Goal: Task Accomplishment & Management: Manage account settings

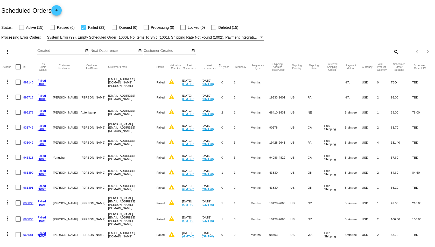
click at [22, 26] on div at bounding box center [21, 27] width 5 height 5
click at [21, 30] on input "Active (15)" at bounding box center [21, 30] width 0 height 0
checkbox input "true"
click at [84, 59] on mat-table "Actions Id Last Cycle Status Customer FirstName Customer LastName Customer Emai…" at bounding box center [217, 242] width 435 height 367
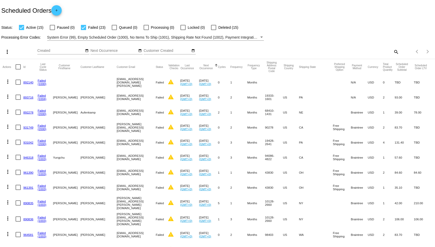
click at [84, 29] on div at bounding box center [83, 27] width 5 height 5
click at [83, 30] on input "Failed (23)" at bounding box center [83, 30] width 0 height 0
checkbox input "false"
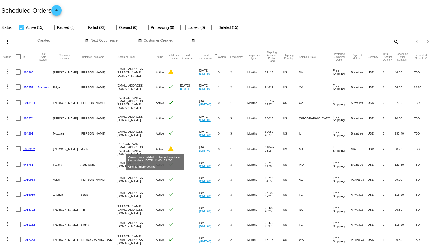
click at [168, 147] on mat-icon "warning" at bounding box center [171, 148] width 6 height 6
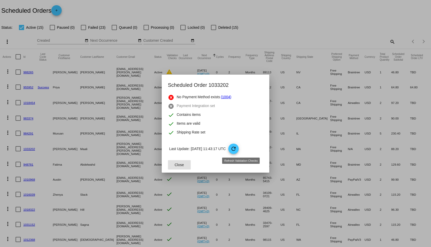
click at [236, 146] on mat-icon "refresh" at bounding box center [233, 149] width 6 height 6
click at [26, 147] on div at bounding box center [215, 123] width 431 height 247
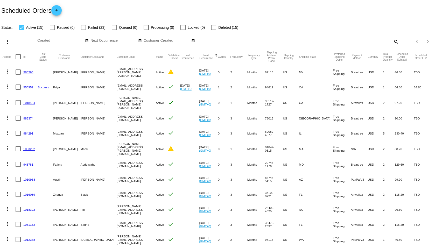
click at [30, 148] on link "1033202" at bounding box center [29, 148] width 12 height 3
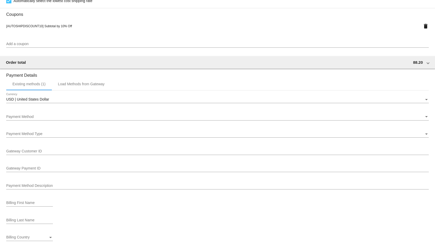
scroll to position [414, 0]
click at [188, 118] on div "Payment Method Payment Method" at bounding box center [217, 114] width 422 height 10
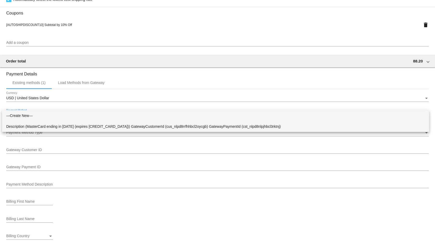
click at [186, 128] on span "Description (MasterCard ending in [DATE] (expires [CREDIT_CARD_DATA])) GatewayC…" at bounding box center [215, 126] width 418 height 11
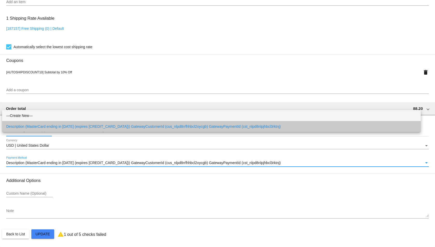
scroll to position [367, 0]
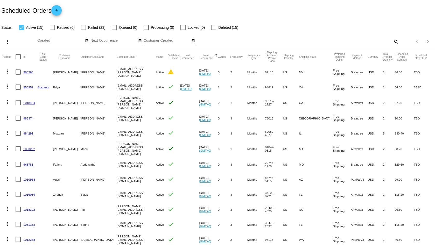
drag, startPoint x: 96, startPoint y: 149, endPoint x: 136, endPoint y: 149, distance: 39.9
click at [136, 149] on mat-row "more_vert 1033202 [PERSON_NAME][GEOGRAPHIC_DATA] [PERSON_NAME][EMAIL_ADDRESS][P…" at bounding box center [217, 149] width 429 height 16
copy mat-row "[PERSON_NAME][EMAIL_ADDRESS][PERSON_NAME][DOMAIN_NAME]"
click at [20, 28] on div at bounding box center [21, 27] width 5 height 5
click at [21, 30] on input "Active (15)" at bounding box center [21, 30] width 0 height 0
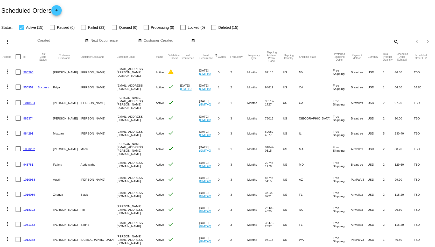
checkbox input "false"
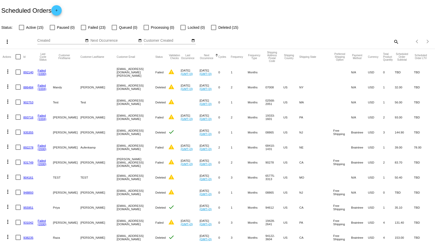
click at [392, 41] on mat-icon "search" at bounding box center [395, 42] width 6 height 8
click at [372, 40] on input "Search" at bounding box center [344, 41] width 108 height 4
paste input "[PERSON_NAME][EMAIL_ADDRESS][PERSON_NAME][DOMAIN_NAME]"
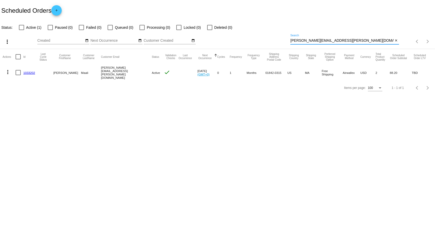
drag, startPoint x: 298, startPoint y: 40, endPoint x: 284, endPoint y: 40, distance: 14.0
click at [284, 40] on div "more_vert Sep Jan Feb Mar [DATE]" at bounding box center [217, 40] width 435 height 18
type input "[PERSON_NAME][EMAIL_ADDRESS][PERSON_NAME][DOMAIN_NAME]"
